Goal: Task Accomplishment & Management: Manage account settings

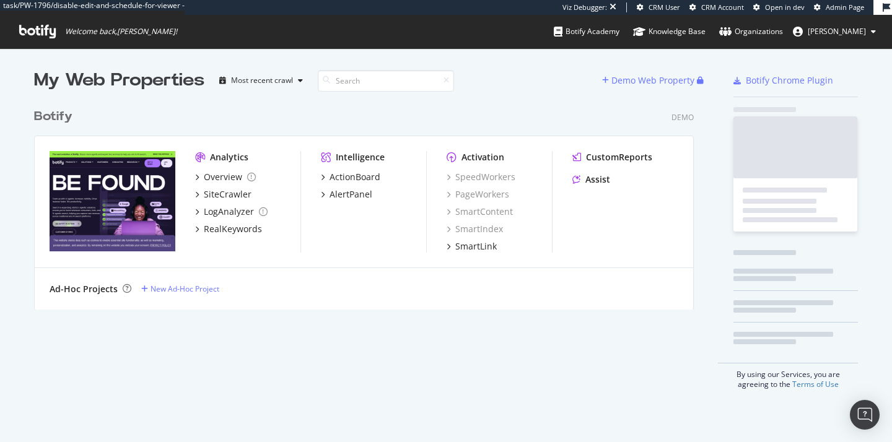
scroll to position [442, 892]
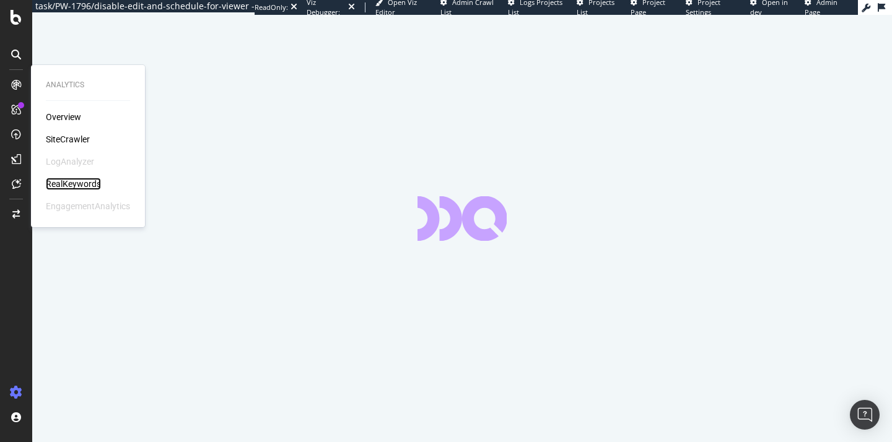
click at [67, 182] on div "RealKeywords" at bounding box center [73, 184] width 55 height 12
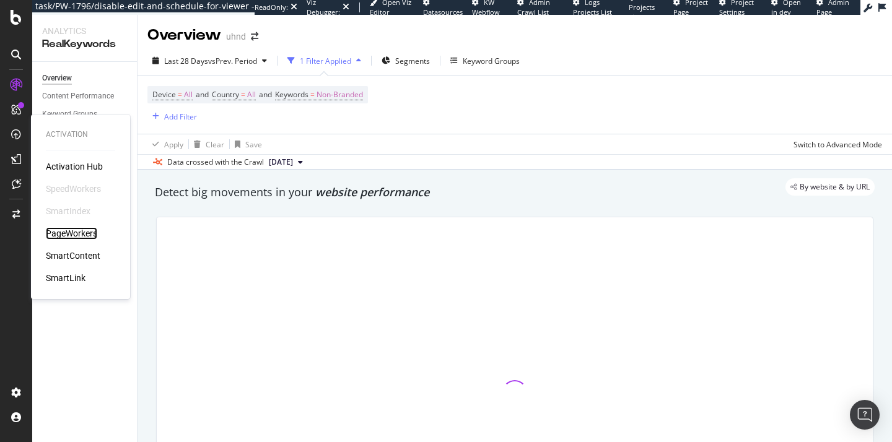
click at [66, 234] on div "PageWorkers" at bounding box center [71, 233] width 51 height 12
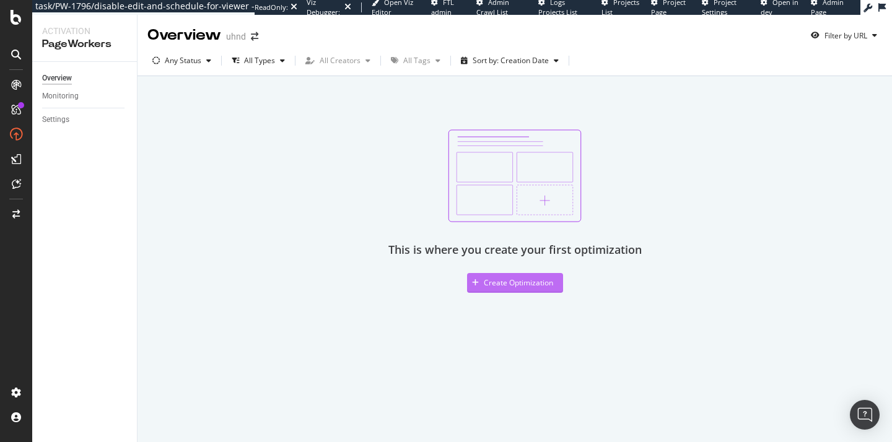
click at [499, 282] on div "Create Optimization" at bounding box center [518, 282] width 69 height 11
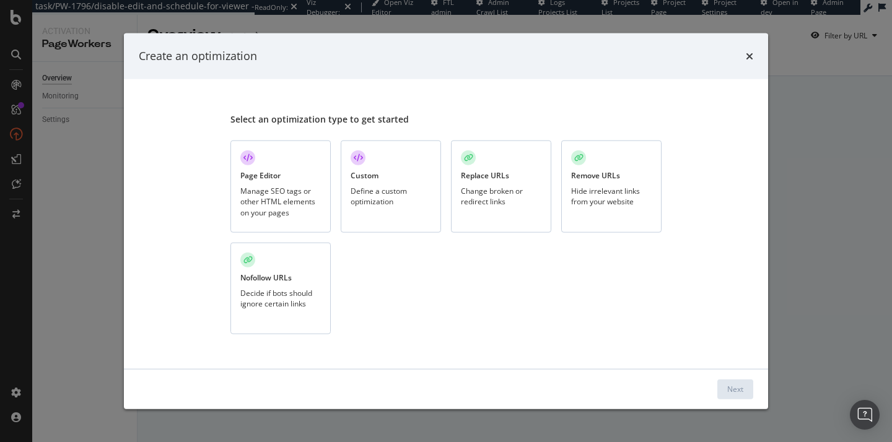
click at [277, 180] on div "Page Editor" at bounding box center [260, 175] width 40 height 11
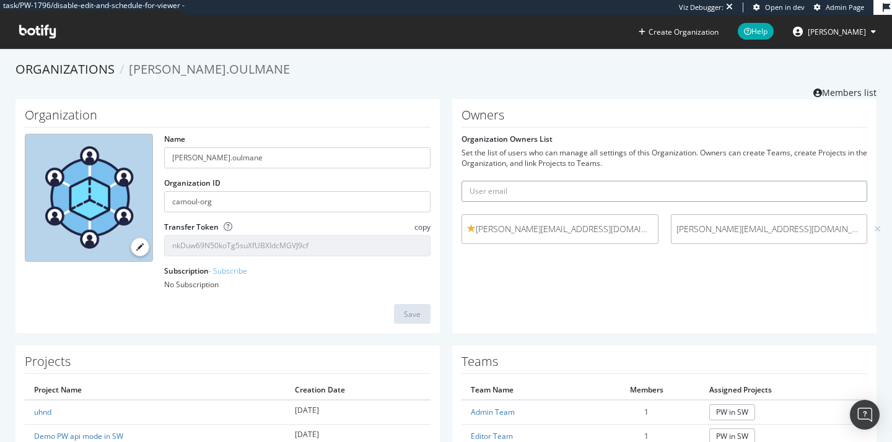
click at [551, 188] on input "text" at bounding box center [664, 191] width 406 height 21
type input "p"
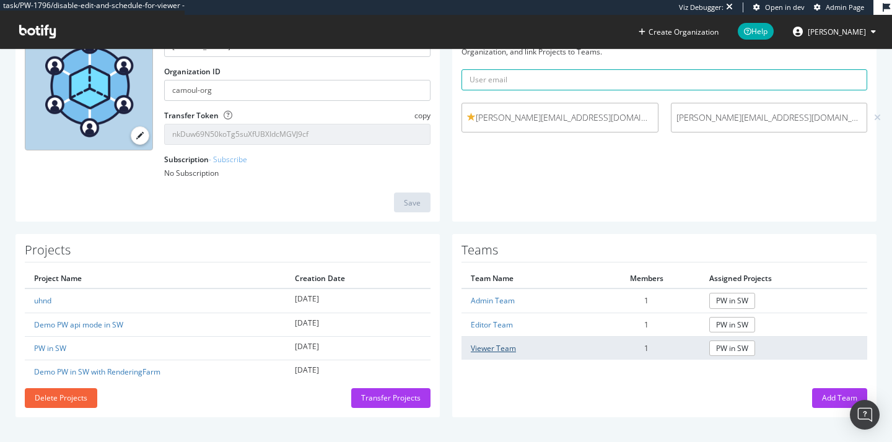
click at [500, 347] on link "Viewer Team" at bounding box center [493, 348] width 45 height 11
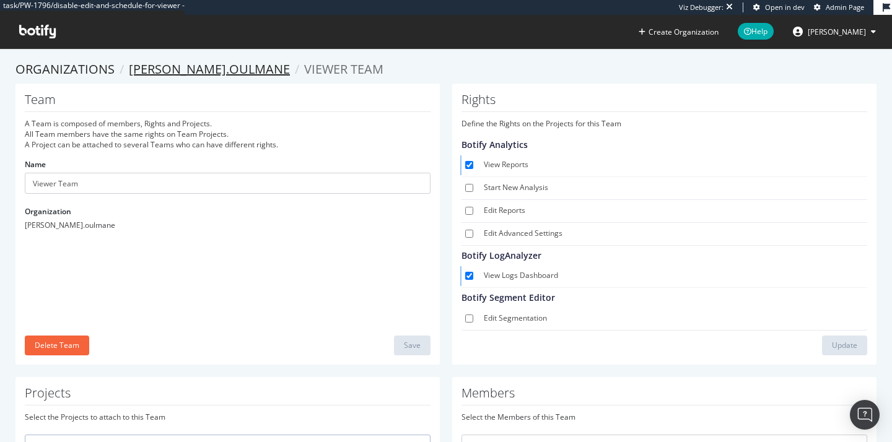
click at [164, 68] on link "camille.oulmane" at bounding box center [209, 69] width 161 height 17
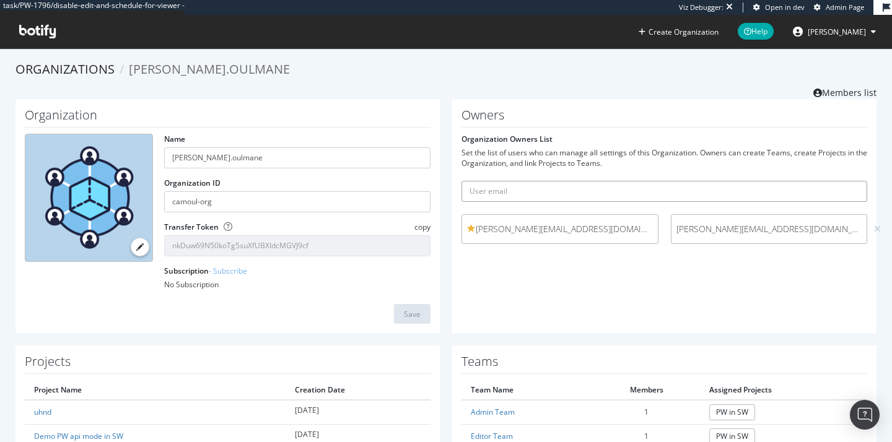
click at [556, 193] on input "text" at bounding box center [664, 191] width 406 height 21
paste input "ueton@botify.com"
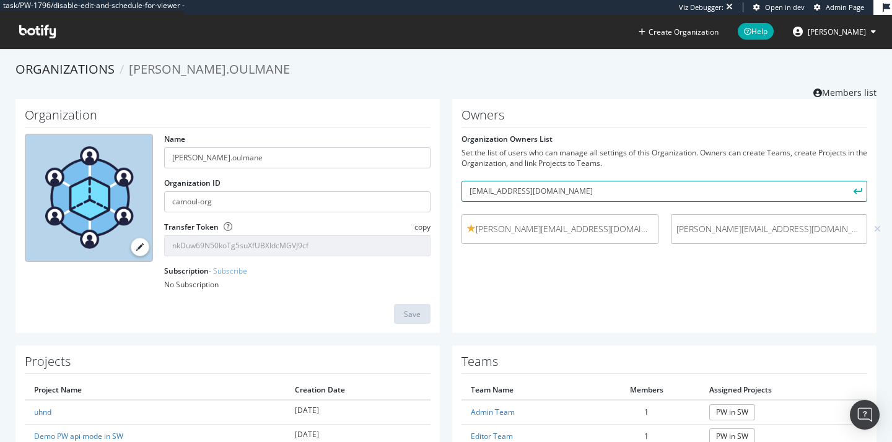
type input "pierre.paqueton@botify.com"
click at [846, 181] on button "submit" at bounding box center [856, 191] width 21 height 21
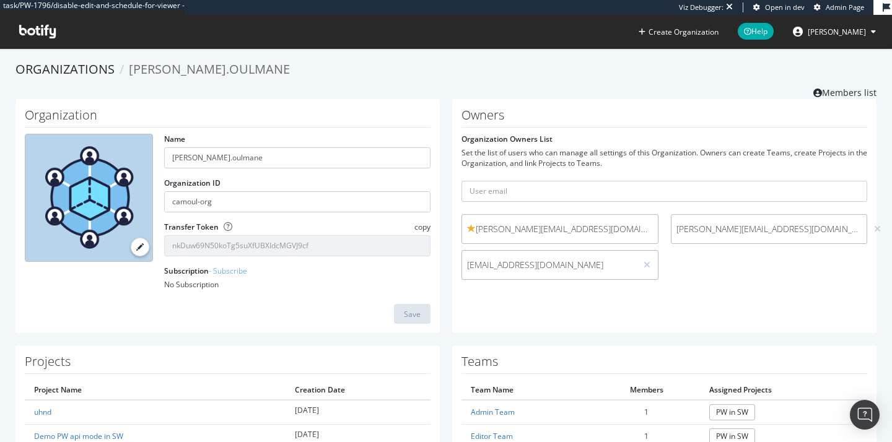
scroll to position [111, 0]
